Goal: Transaction & Acquisition: Purchase product/service

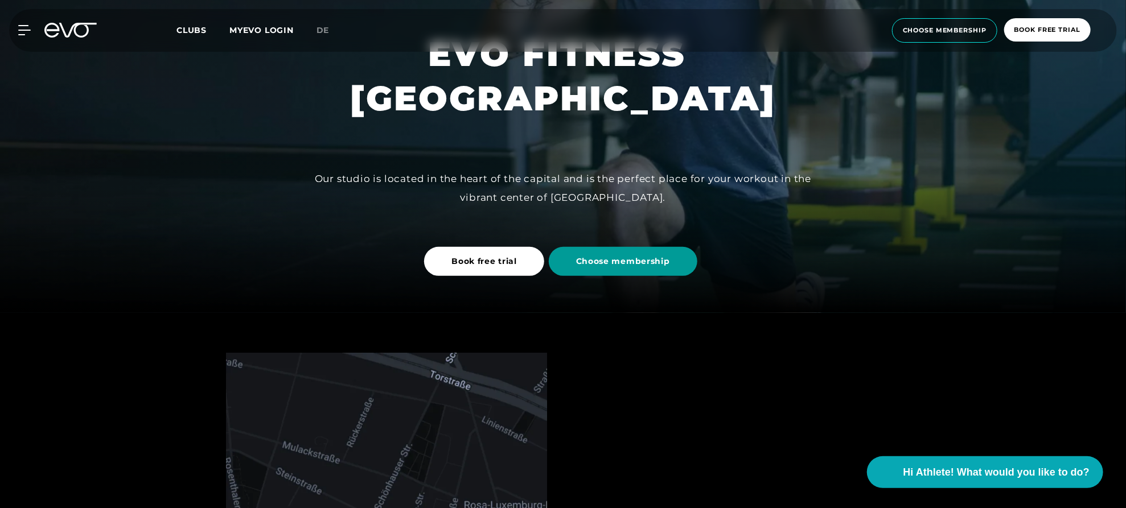
scroll to position [196, 0]
click at [633, 247] on span "Choose membership" at bounding box center [623, 260] width 149 height 29
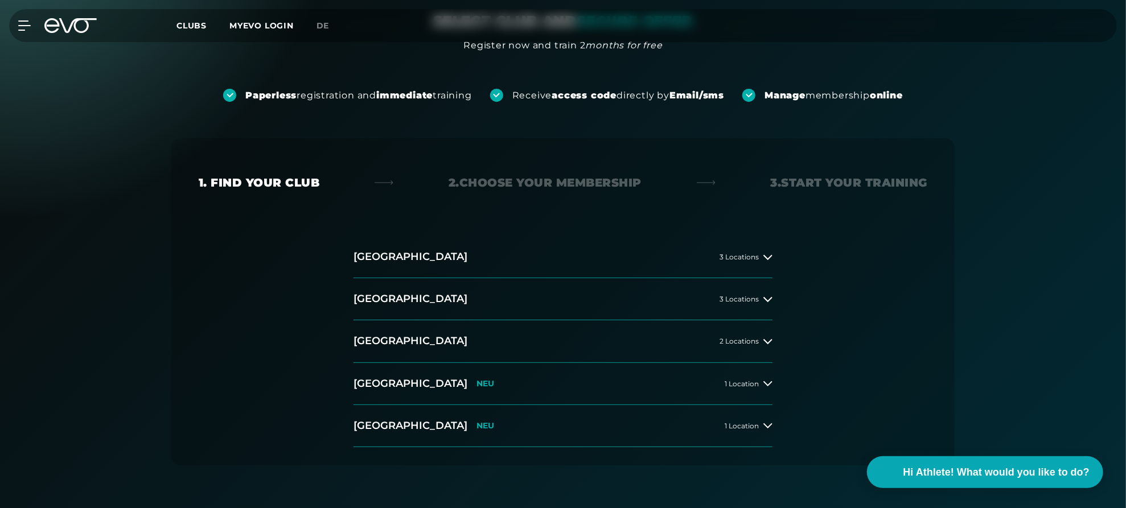
scroll to position [316, 0]
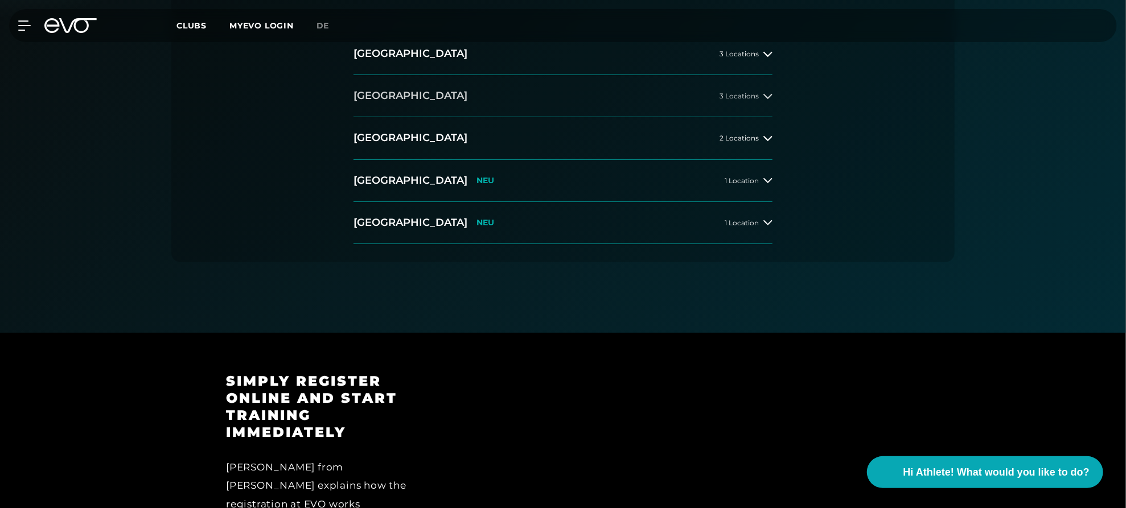
click at [607, 117] on button "[GEOGRAPHIC_DATA] 3 Locations" at bounding box center [562, 96] width 419 height 42
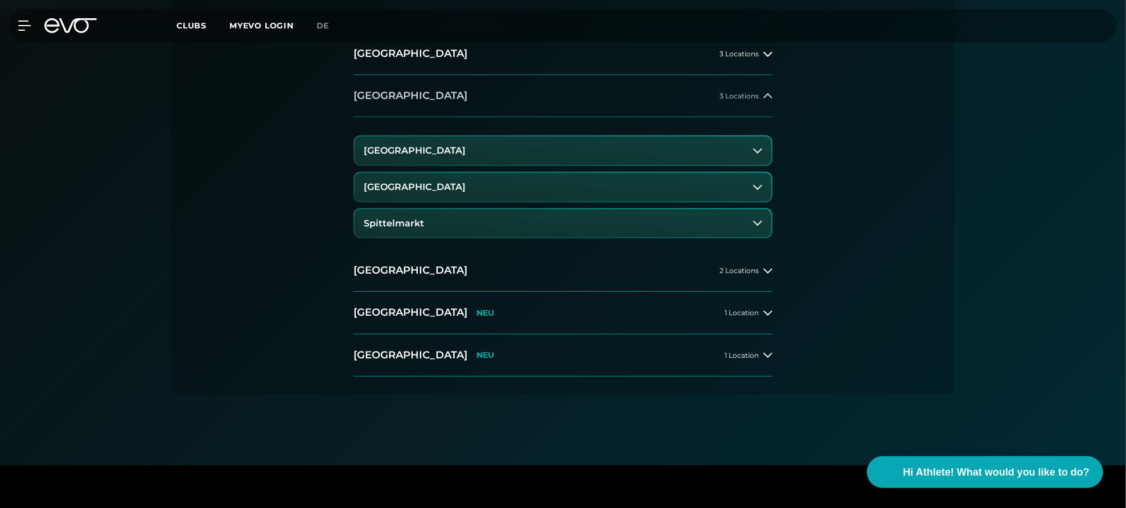
click at [632, 117] on button "[GEOGRAPHIC_DATA] 3 Locations" at bounding box center [562, 96] width 419 height 42
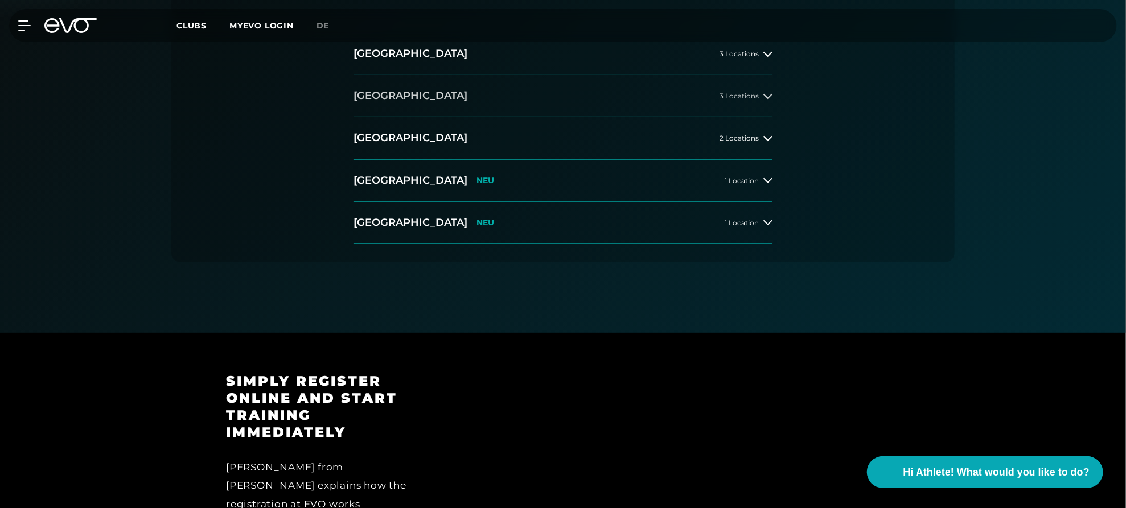
click at [632, 117] on button "[GEOGRAPHIC_DATA] 3 Locations" at bounding box center [562, 96] width 419 height 42
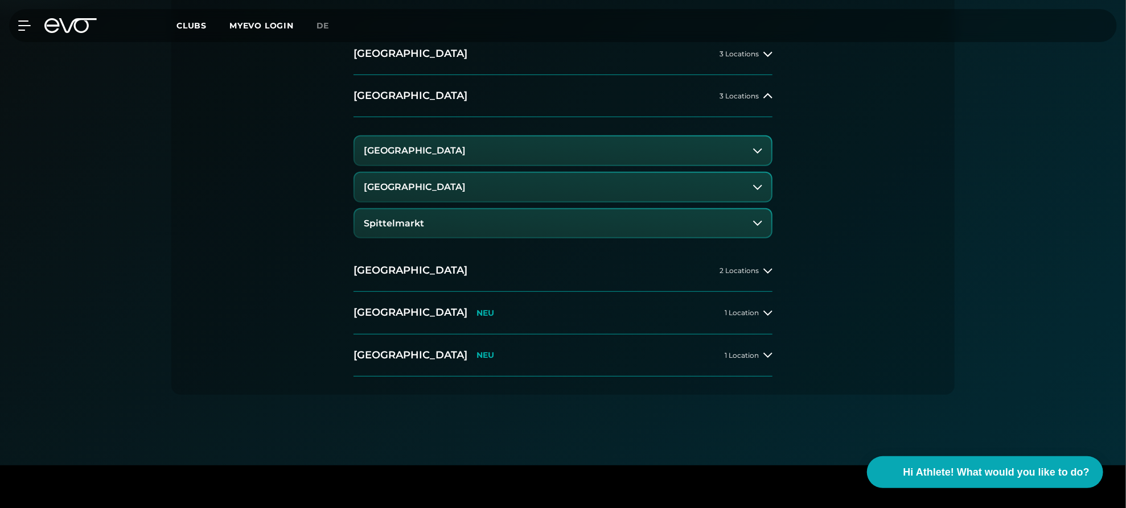
click at [591, 201] on button "[GEOGRAPHIC_DATA]" at bounding box center [562, 187] width 417 height 28
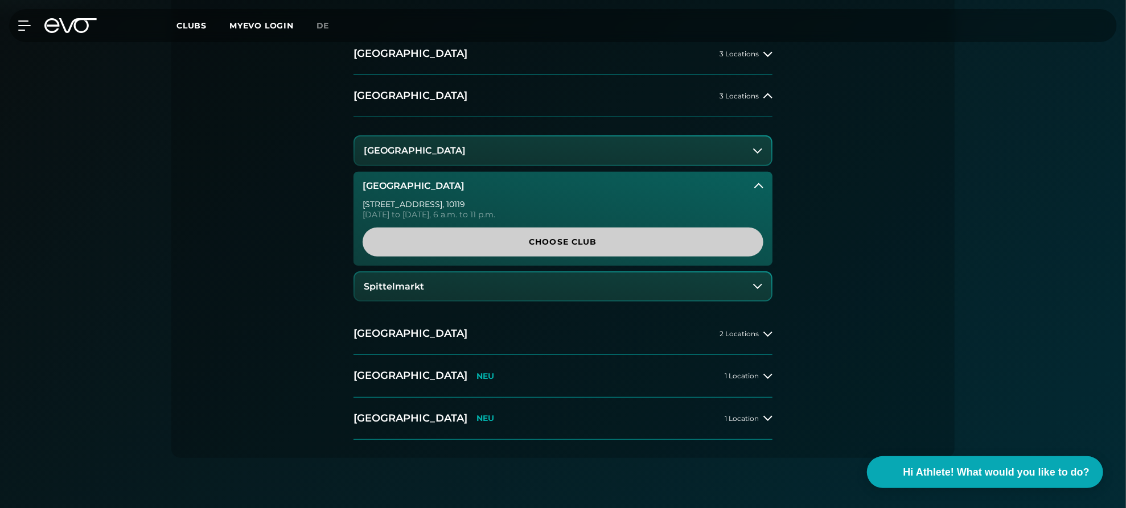
click at [584, 257] on span "Choose Club" at bounding box center [562, 242] width 401 height 29
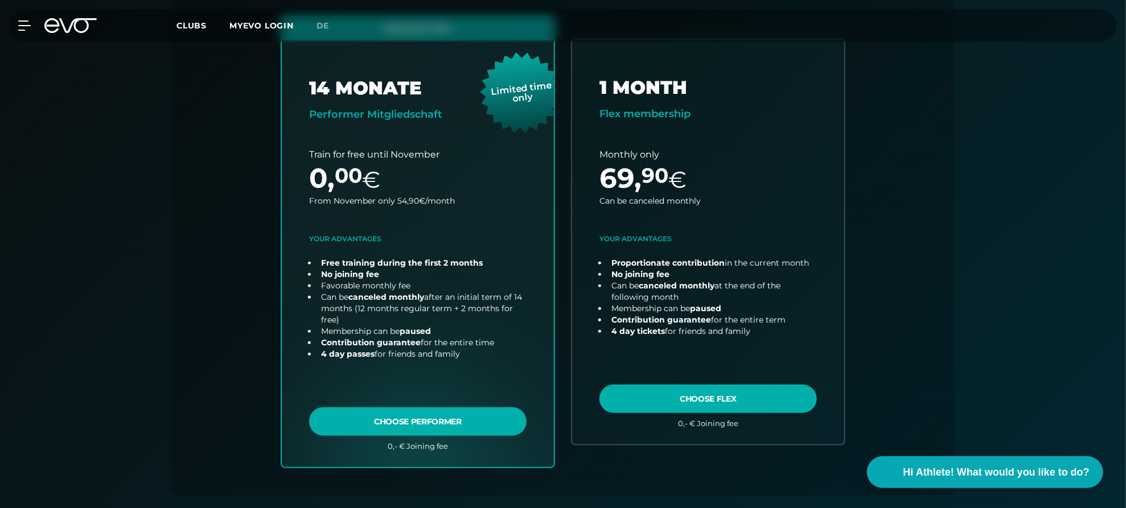
scroll to position [466, 0]
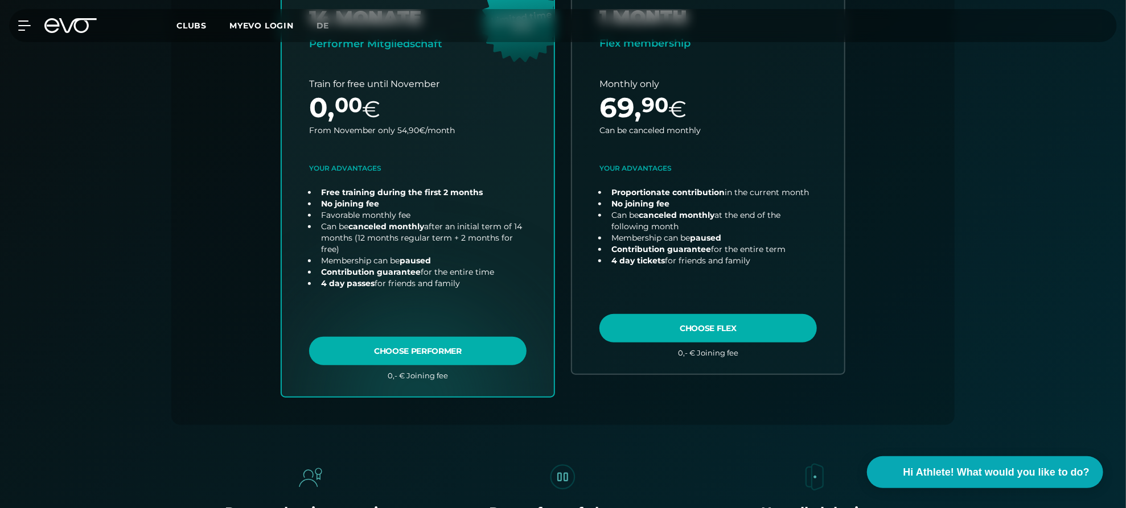
click at [564, 315] on div "September Offer 14 MONATE Performer Mitgliedschaft Limited time only Train for …" at bounding box center [562, 185] width 583 height 480
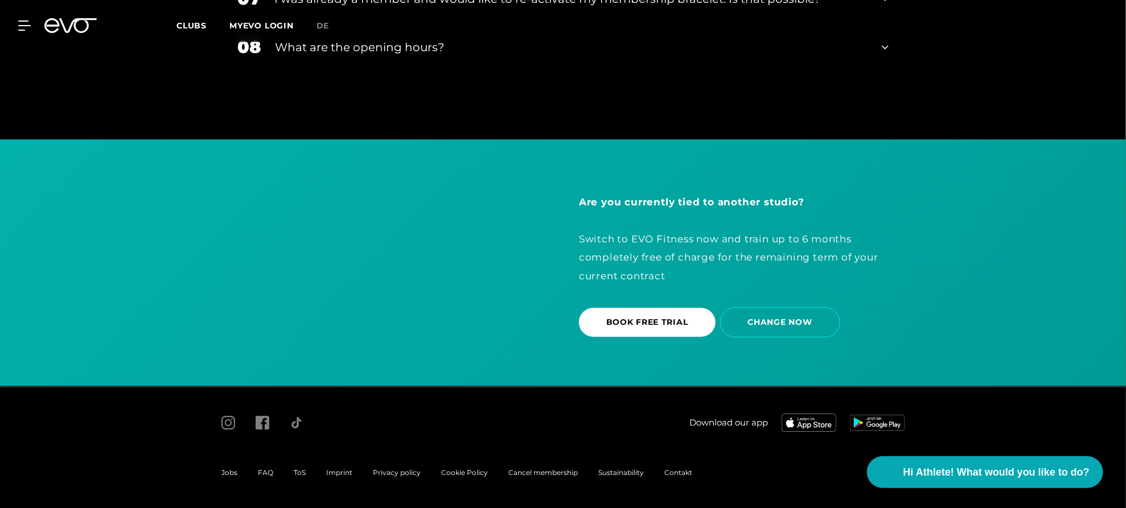
scroll to position [2554, 0]
